Goal: Information Seeking & Learning: Learn about a topic

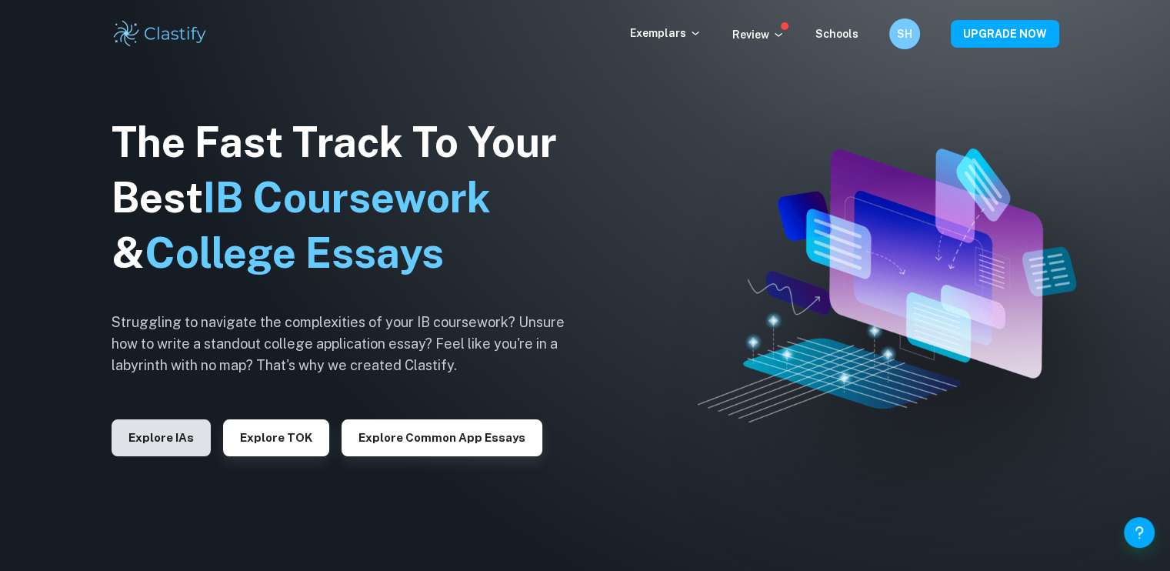
click at [183, 442] on button "Explore IAs" at bounding box center [161, 437] width 99 height 37
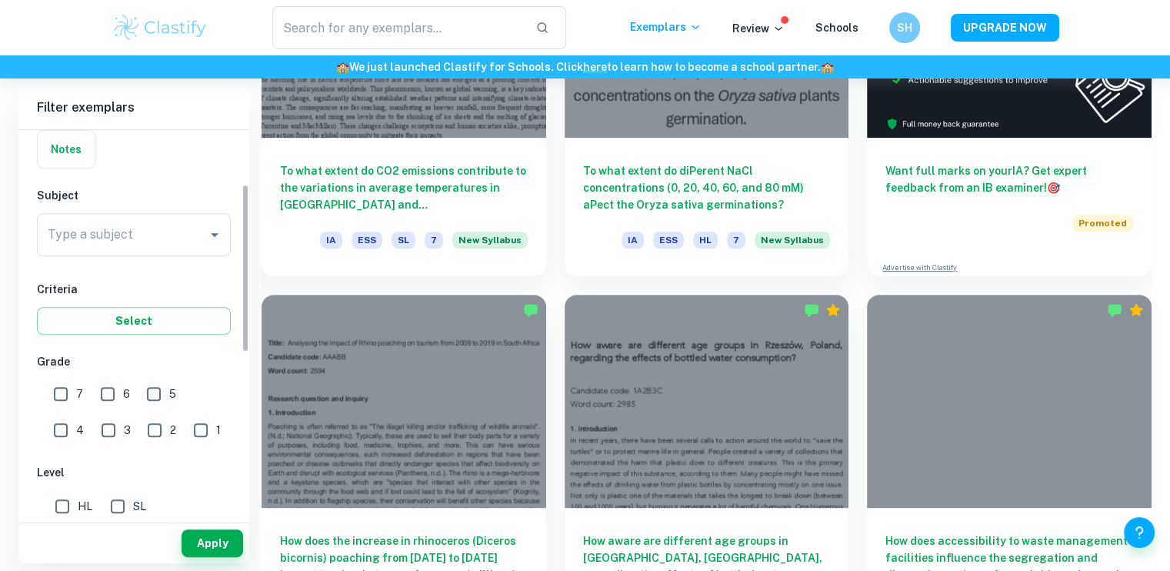
scroll to position [125, 0]
click at [112, 225] on div "Type a subject Type a subject" at bounding box center [134, 230] width 194 height 43
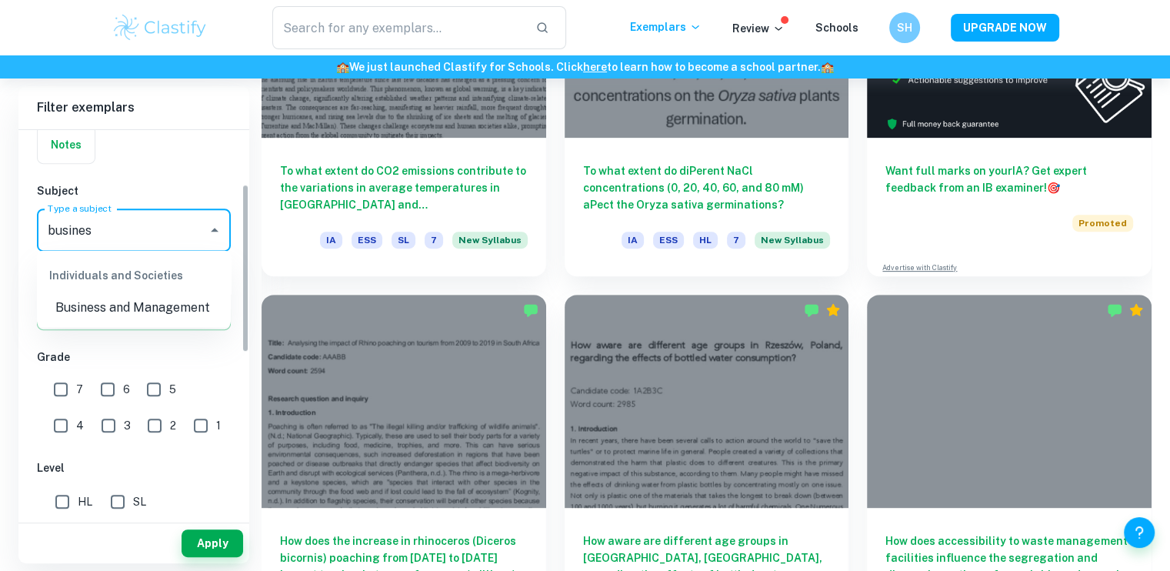
click at [123, 301] on li "Business and Management" at bounding box center [134, 308] width 194 height 28
type input "Business and Management"
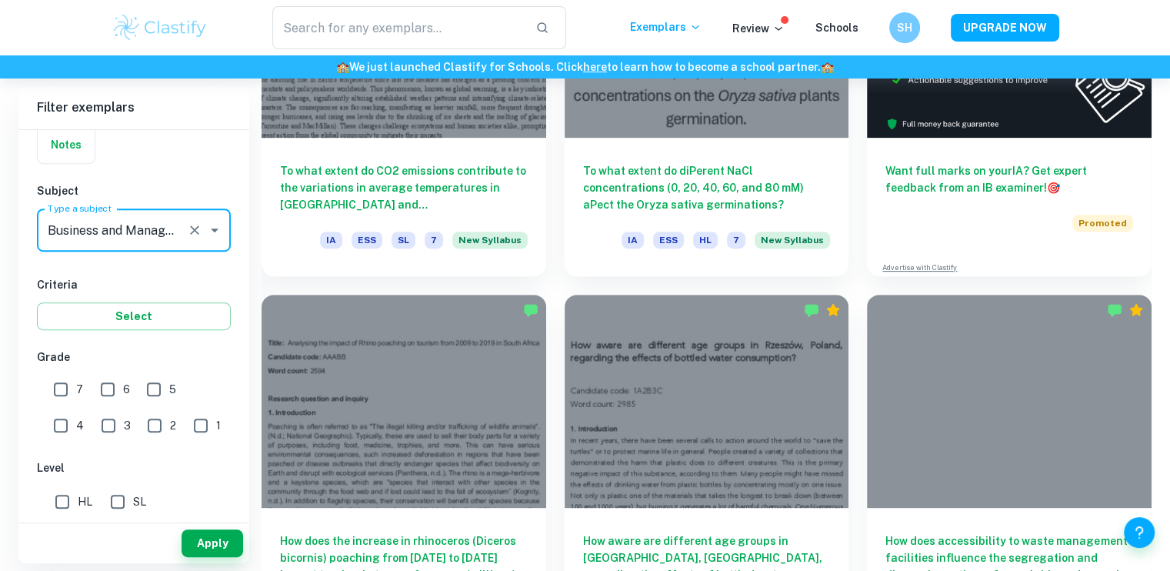
click at [60, 384] on input "7" at bounding box center [60, 389] width 31 height 31
checkbox input "true"
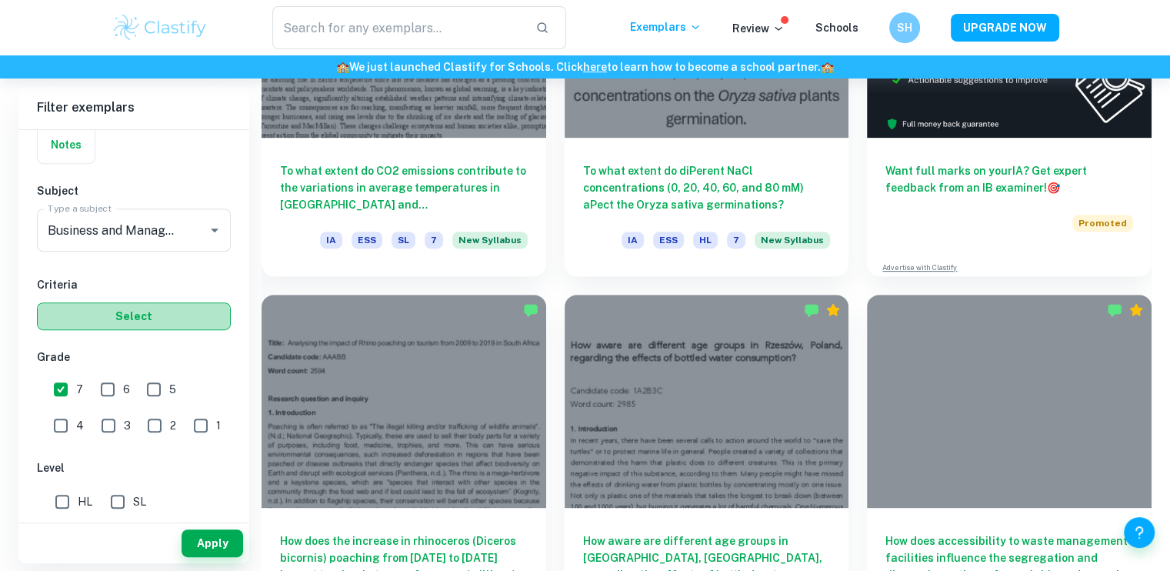
click at [126, 306] on button "Select" at bounding box center [134, 316] width 194 height 28
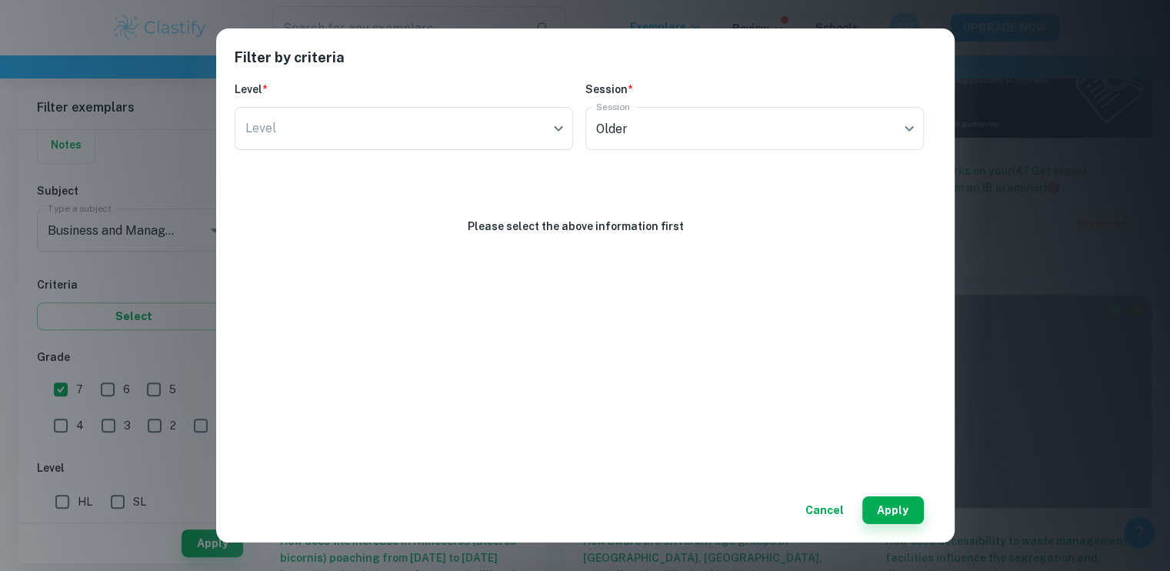
click at [0, 285] on div "Filter by criteria Level * Level ​ Level Session * Session Older current Sessio…" at bounding box center [585, 285] width 1170 height 571
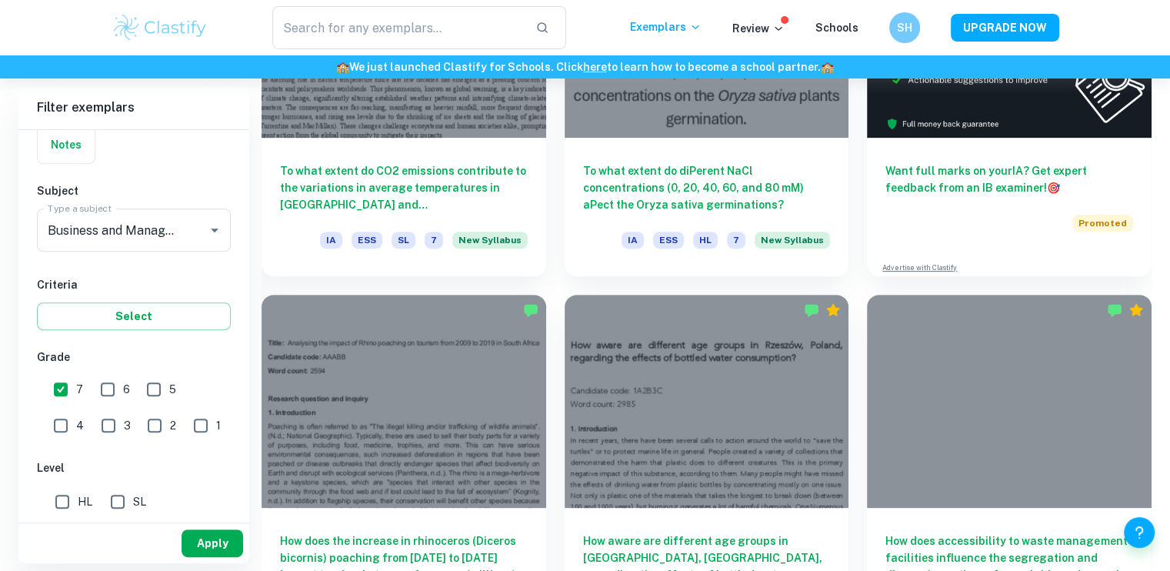
click at [219, 536] on button "Apply" at bounding box center [213, 543] width 62 height 28
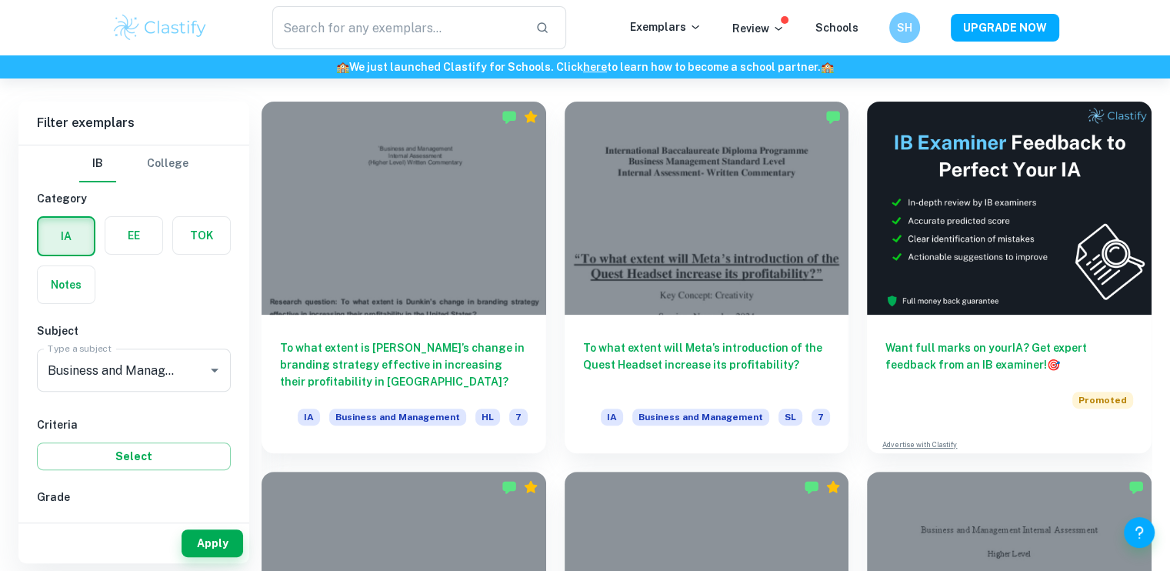
scroll to position [419, 0]
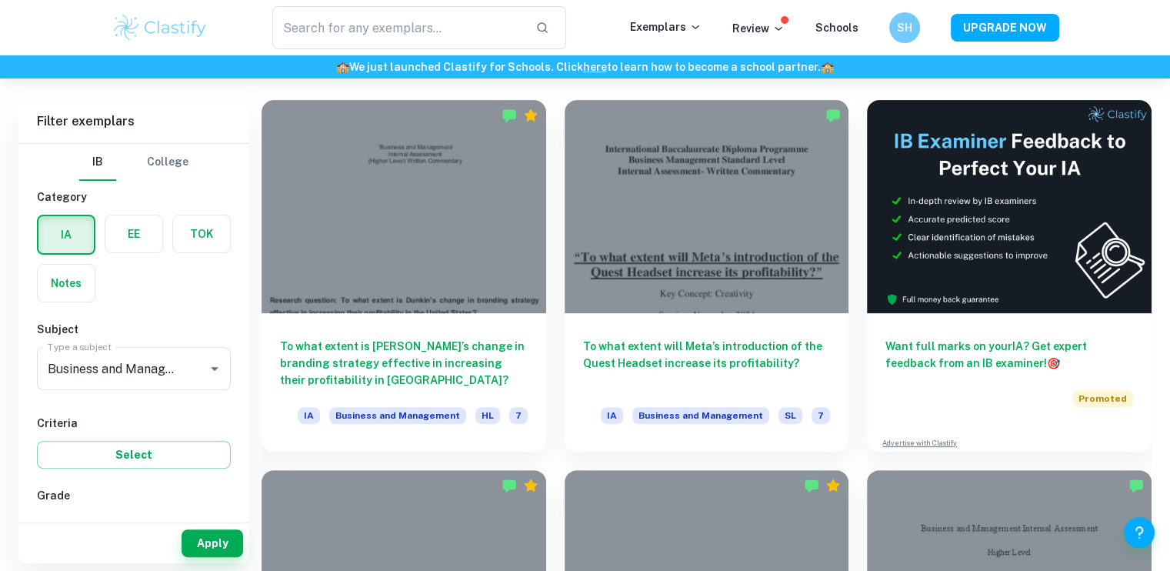
click at [379, 360] on h6 "To what extent is [PERSON_NAME]’s change in branding strategy effective in incr…" at bounding box center [404, 363] width 248 height 51
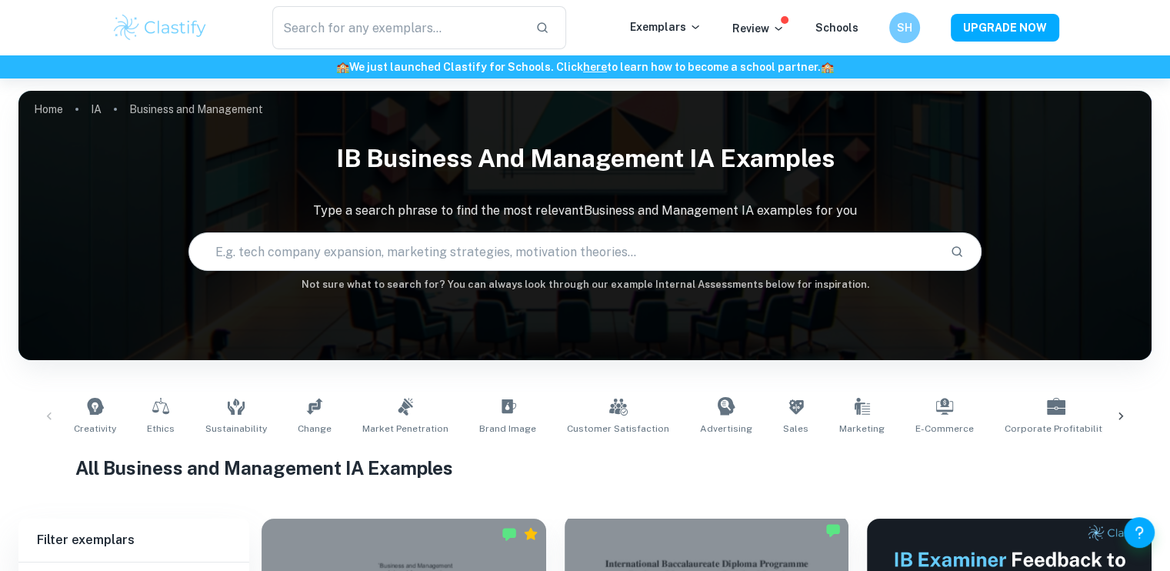
scroll to position [419, 0]
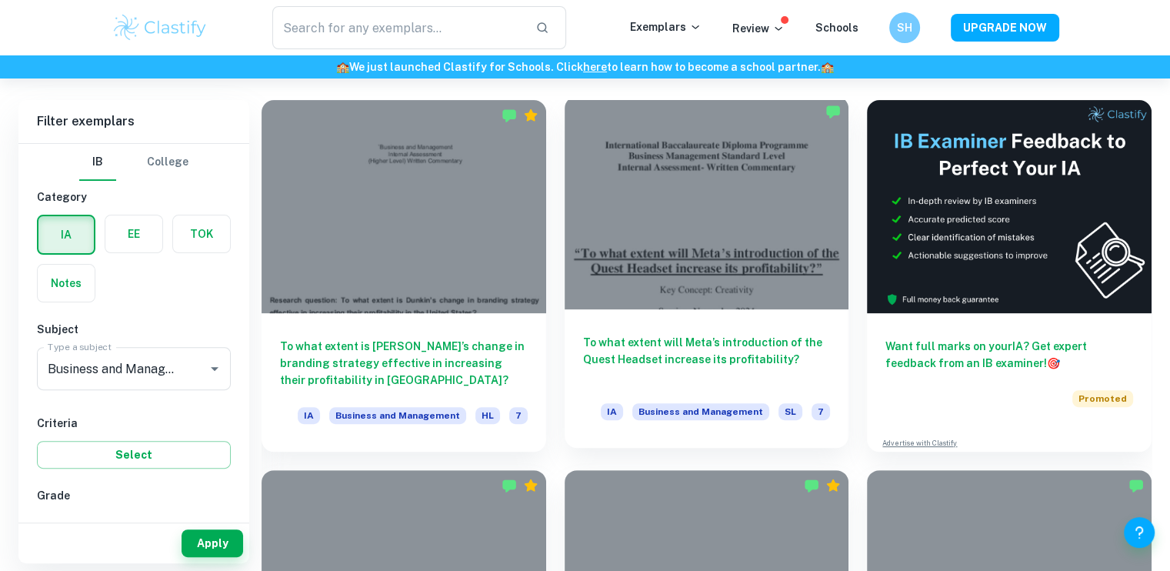
click at [676, 359] on h6 "To what extent will Meta’s introduction of the Quest Headset increase its profi…" at bounding box center [707, 359] width 248 height 51
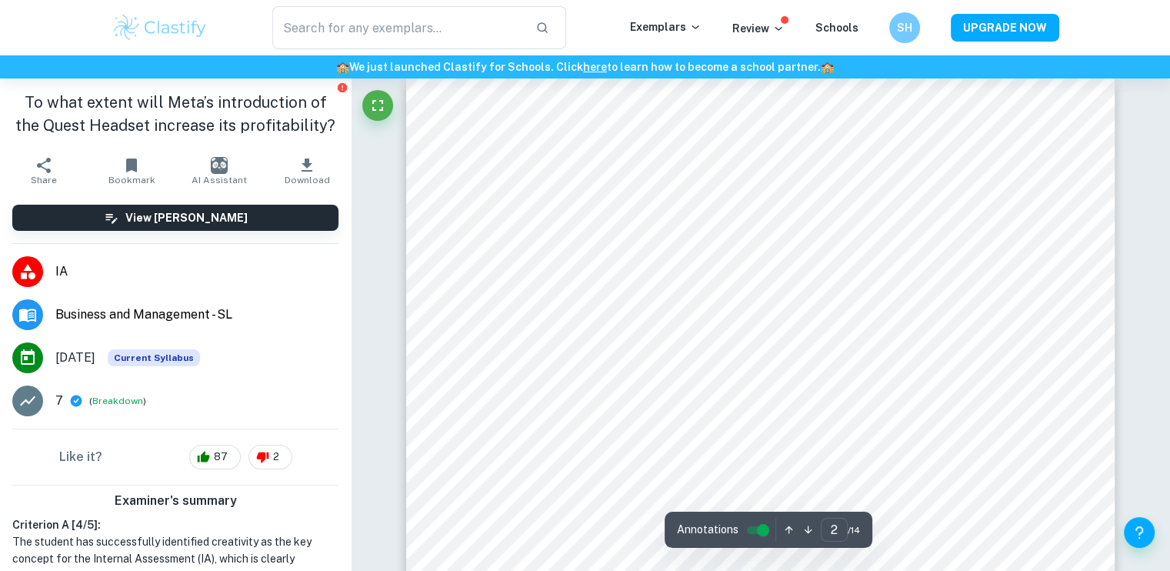
scroll to position [1143, 0]
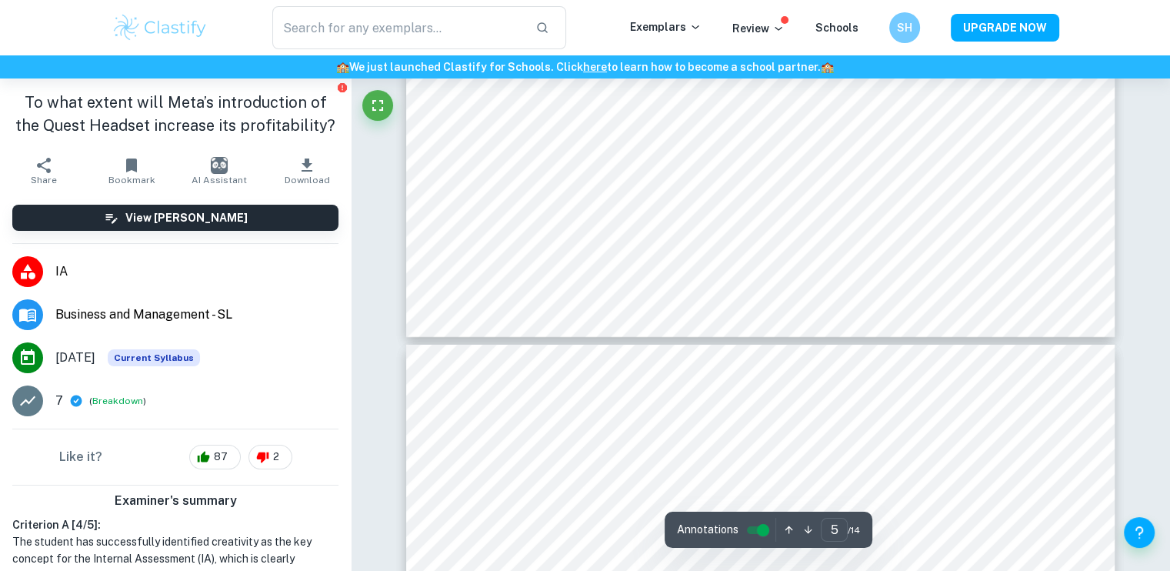
type input "6"
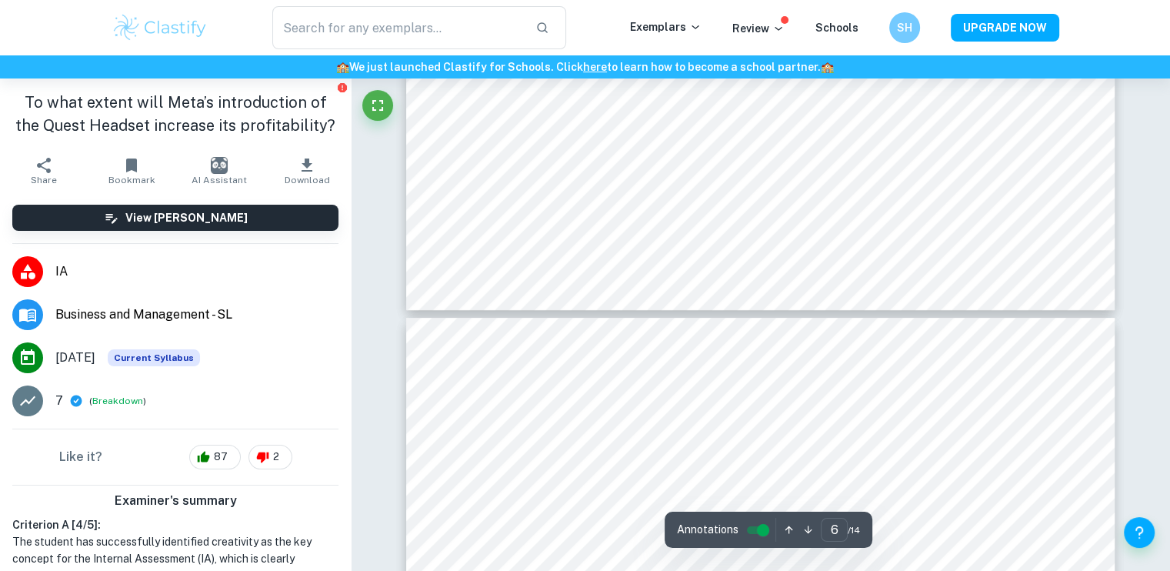
scroll to position [6078, 0]
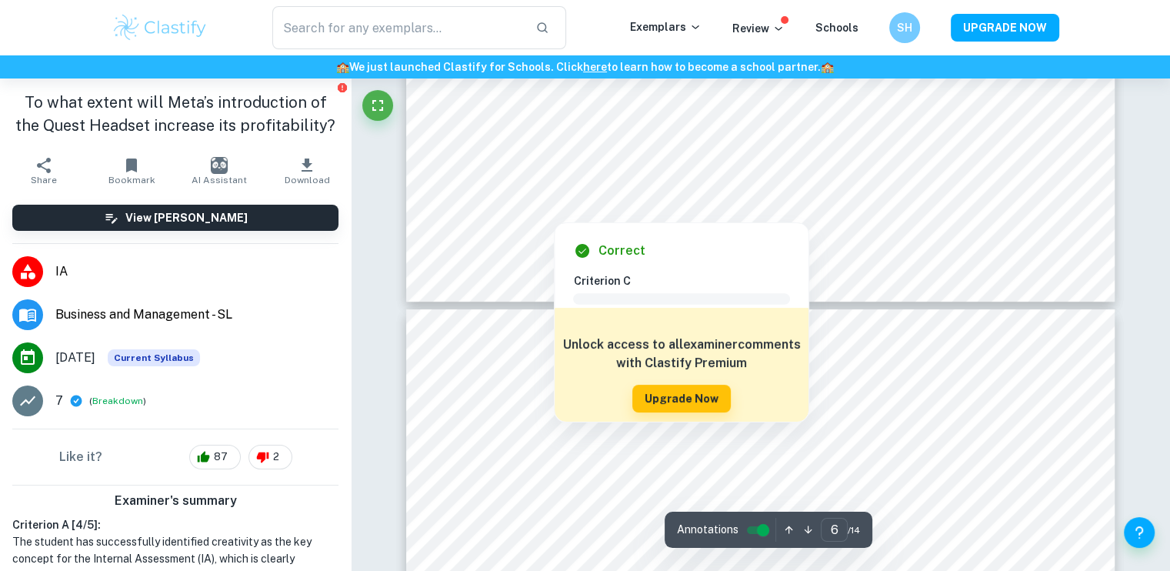
click at [516, 193] on div at bounding box center [554, 196] width 125 height 15
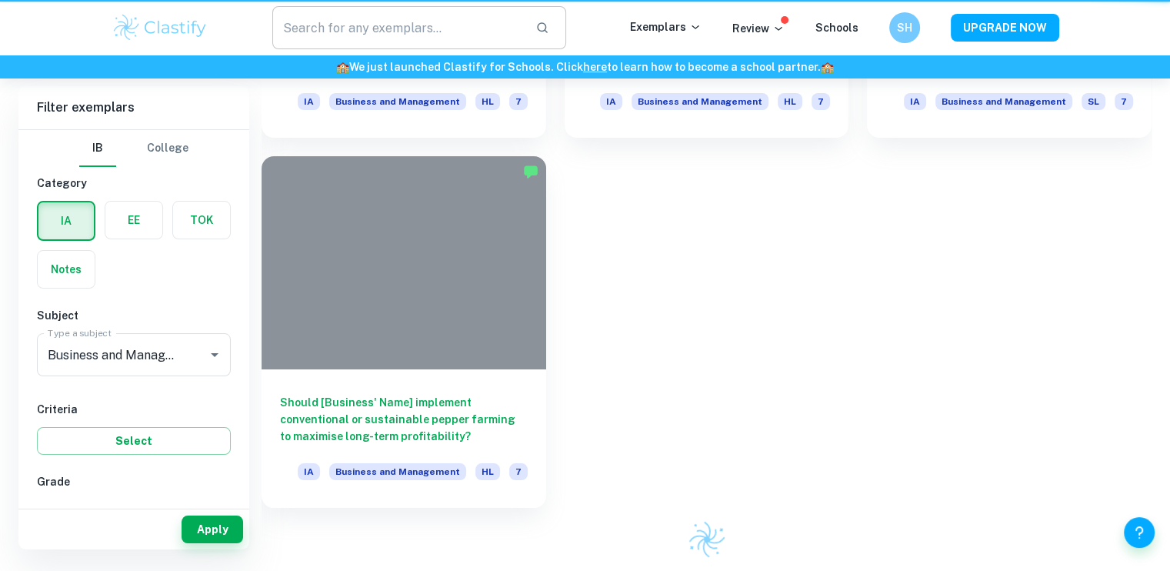
scroll to position [419, 0]
